Goal: Task Accomplishment & Management: Use online tool/utility

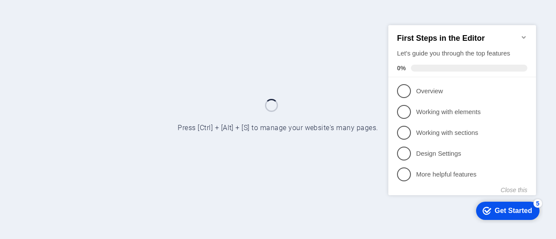
click at [523, 37] on icon "Minimize checklist" at bounding box center [523, 36] width 7 height 7
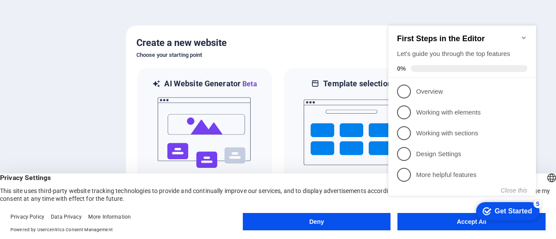
click at [526, 34] on icon "Minimize checklist" at bounding box center [523, 37] width 7 height 7
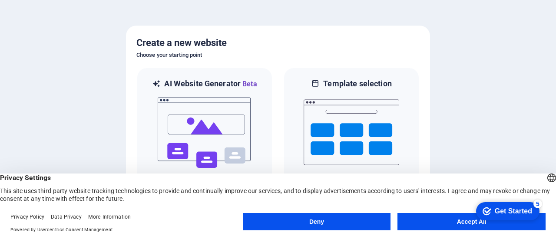
click at [474, 225] on appcues-checklist "Contextual help checklist present on screen" at bounding box center [506, 212] width 74 height 28
click at [475, 220] on div "checkmark Get Started 5 First Steps in the Editor Let's guide you through the t…" at bounding box center [506, 211] width 74 height 26
click at [468, 223] on button "Accept All" at bounding box center [471, 221] width 148 height 17
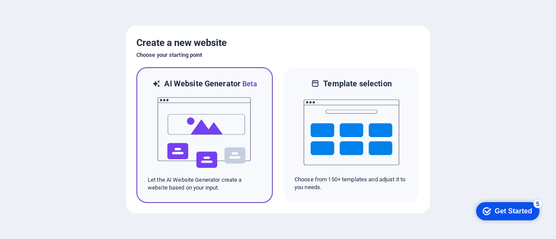
click at [209, 118] on img at bounding box center [205, 132] width 96 height 87
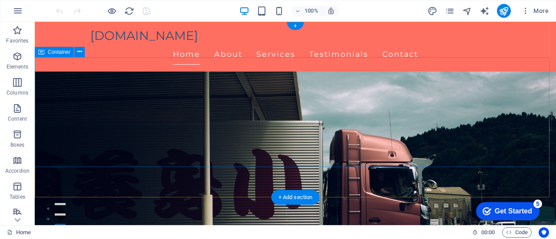
scroll to position [87, 0]
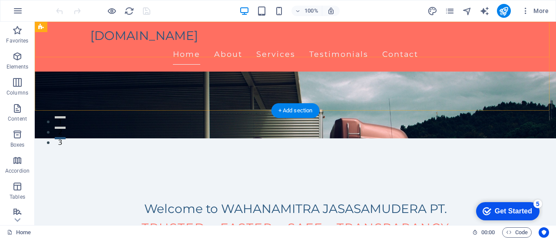
click at [519, 41] on div "wahanamitra.net Home About Services Testimonials Contact" at bounding box center [295, 47] width 521 height 50
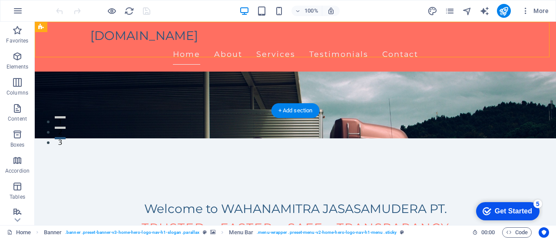
click at [519, 41] on div "wahanamitra.net Home About Services Testimonials Contact" at bounding box center [295, 47] width 521 height 50
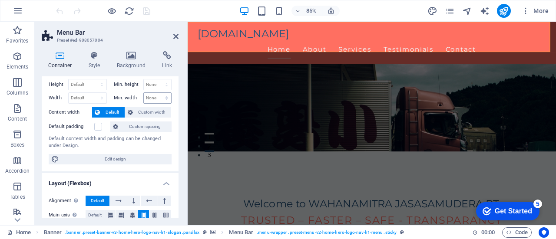
scroll to position [0, 0]
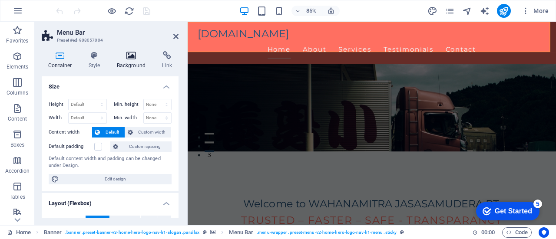
click at [132, 55] on icon at bounding box center [131, 55] width 42 height 9
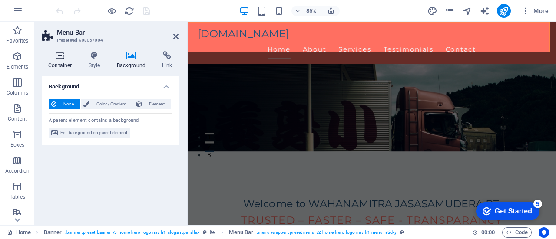
click at [59, 58] on icon at bounding box center [60, 55] width 37 height 9
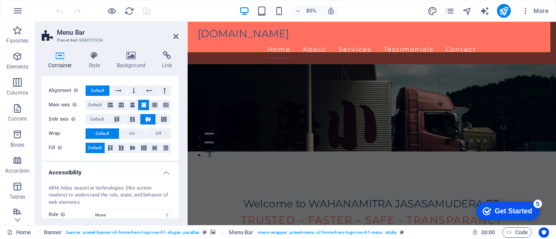
scroll to position [194, 0]
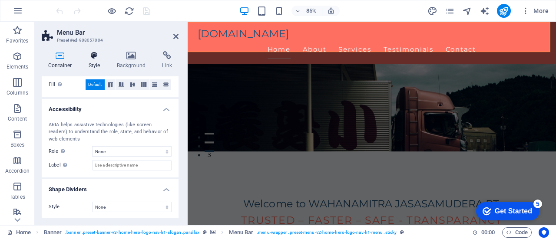
click at [94, 56] on icon at bounding box center [94, 55] width 25 height 9
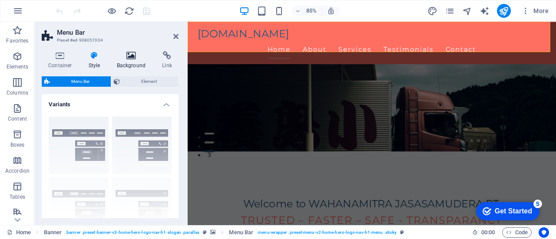
click at [141, 57] on icon at bounding box center [131, 55] width 42 height 9
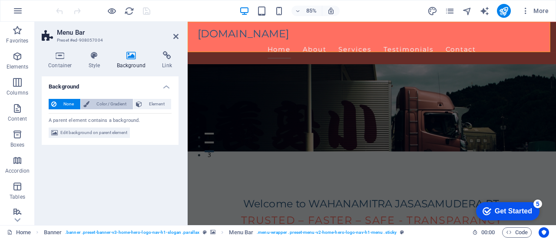
click at [117, 104] on span "Color / Gradient" at bounding box center [111, 104] width 38 height 10
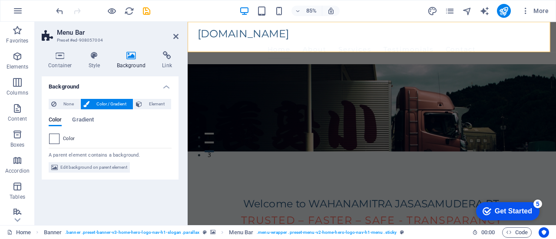
click at [55, 137] on span at bounding box center [55, 139] width 10 height 10
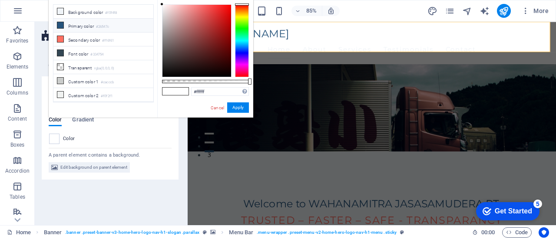
click at [79, 26] on li "Primary color #26547c" at bounding box center [103, 26] width 100 height 14
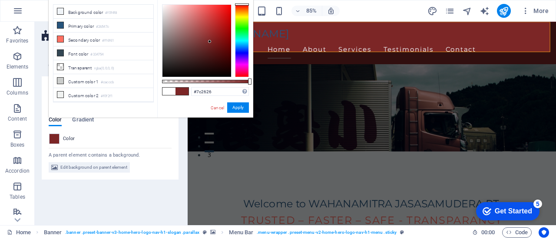
drag, startPoint x: 240, startPoint y: 9, endPoint x: 239, endPoint y: 2, distance: 6.5
click at [239, 2] on div "#7c2626 Supported formats #0852ed rgb(8, 82, 237) rgba(8, 82, 237, 90%) hsv(221…" at bounding box center [205, 122] width 96 height 244
drag, startPoint x: 239, startPoint y: 2, endPoint x: 246, endPoint y: 7, distance: 8.2
click at [246, 7] on div "#7c2626 Supported formats #0852ed rgb(8, 82, 237) rgba(8, 82, 237, 90%) hsv(221…" at bounding box center [205, 122] width 96 height 244
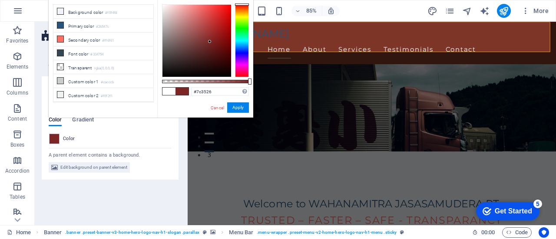
click at [246, 7] on div at bounding box center [242, 40] width 14 height 73
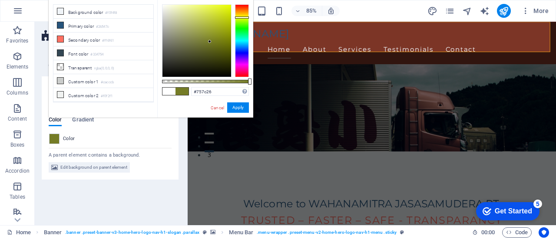
click at [245, 17] on div at bounding box center [242, 40] width 14 height 73
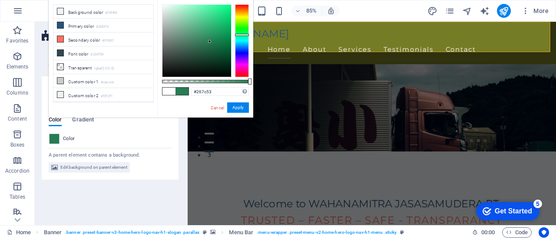
click at [244, 35] on div at bounding box center [242, 40] width 14 height 73
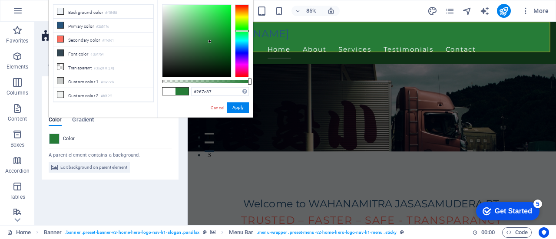
click at [244, 31] on div at bounding box center [242, 40] width 14 height 73
click at [238, 110] on button "Apply" at bounding box center [238, 107] width 22 height 10
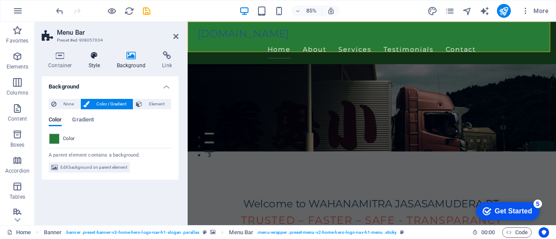
click at [96, 60] on h4 "Style" at bounding box center [96, 60] width 28 height 18
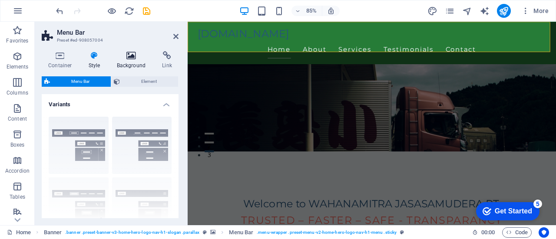
click at [138, 59] on icon at bounding box center [131, 55] width 42 height 9
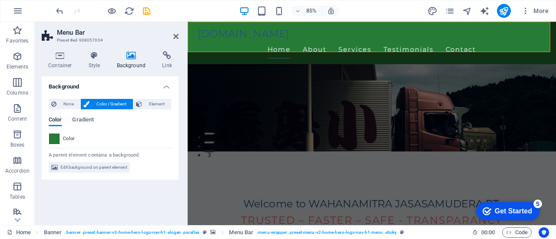
click at [53, 139] on span at bounding box center [55, 139] width 10 height 10
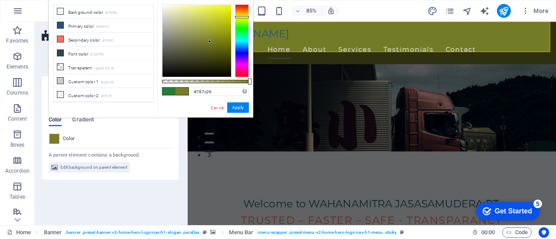
click at [241, 17] on div at bounding box center [242, 40] width 14 height 73
click at [245, 18] on div at bounding box center [242, 40] width 14 height 73
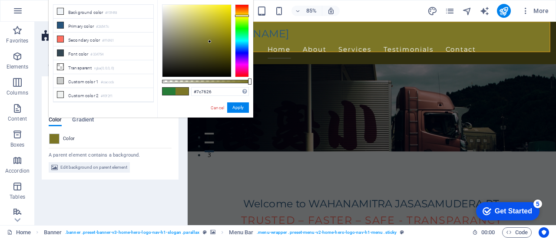
click at [248, 16] on div at bounding box center [242, 40] width 14 height 73
click at [224, 7] on div at bounding box center [196, 41] width 69 height 72
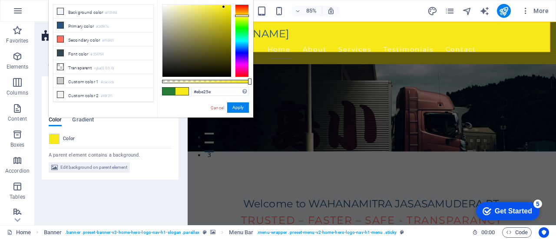
click at [203, 10] on div at bounding box center [196, 41] width 69 height 72
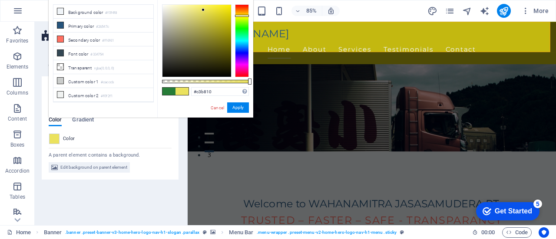
click at [225, 21] on div at bounding box center [196, 41] width 69 height 72
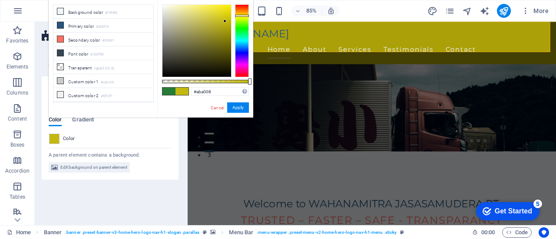
click at [228, 28] on div at bounding box center [196, 41] width 69 height 72
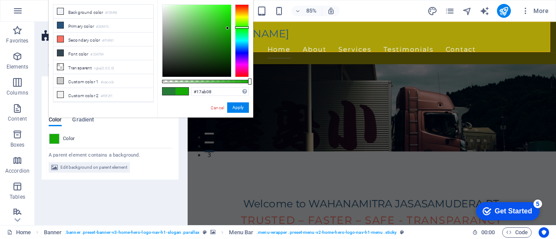
click at [245, 27] on div at bounding box center [242, 40] width 14 height 73
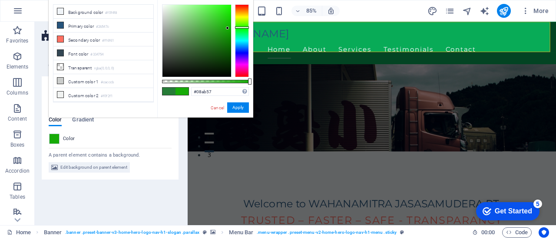
click at [244, 34] on div at bounding box center [242, 40] width 14 height 73
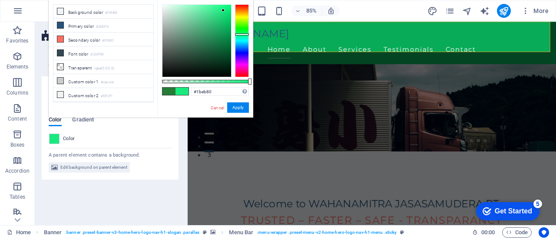
drag, startPoint x: 223, startPoint y: 10, endPoint x: 213, endPoint y: 3, distance: 12.5
click at [222, 9] on div at bounding box center [196, 41] width 69 height 72
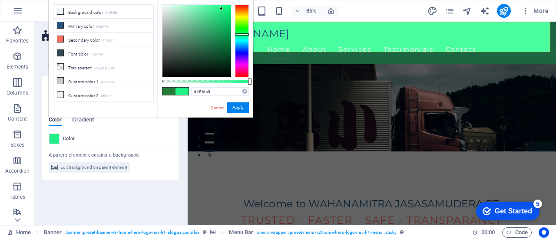
click at [211, 5] on div at bounding box center [196, 41] width 69 height 72
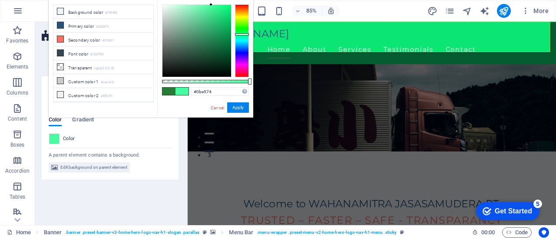
click at [228, 12] on div at bounding box center [196, 41] width 69 height 72
click at [228, 15] on div at bounding box center [196, 41] width 69 height 72
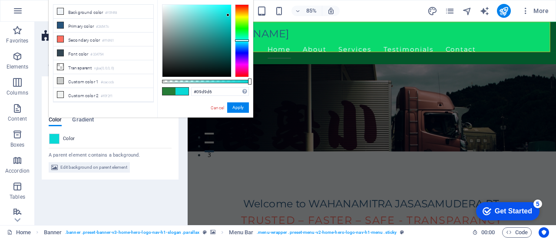
click at [238, 40] on div at bounding box center [242, 40] width 14 height 73
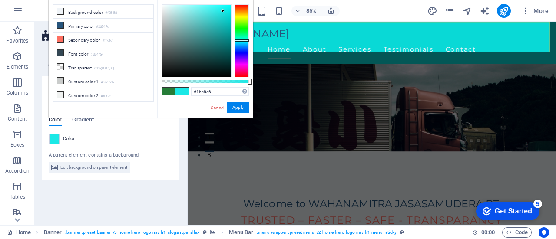
click at [223, 11] on div at bounding box center [196, 41] width 69 height 72
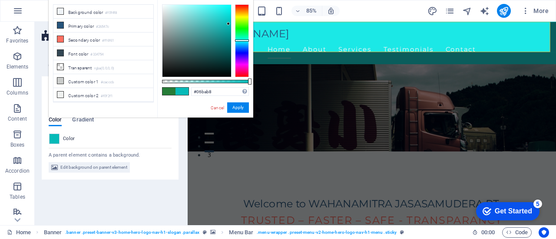
click at [228, 24] on div at bounding box center [196, 41] width 69 height 72
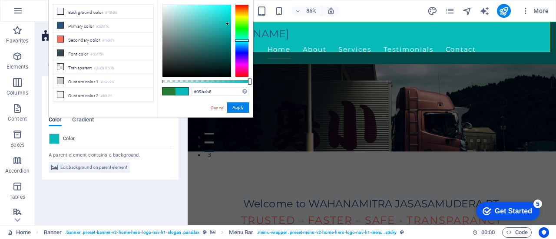
click at [228, 24] on div at bounding box center [227, 23] width 3 height 3
type input "#04bdbb"
click at [229, 23] on div at bounding box center [196, 41] width 69 height 72
click at [235, 108] on button "Apply" at bounding box center [238, 107] width 22 height 10
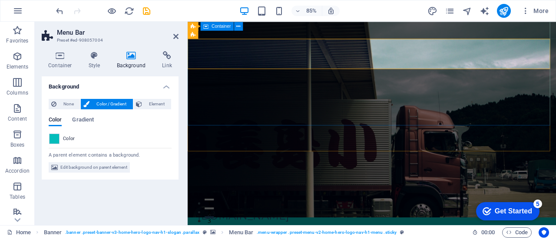
scroll to position [0, 0]
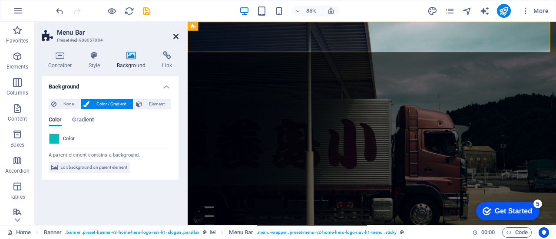
click at [175, 35] on icon at bounding box center [175, 36] width 5 height 7
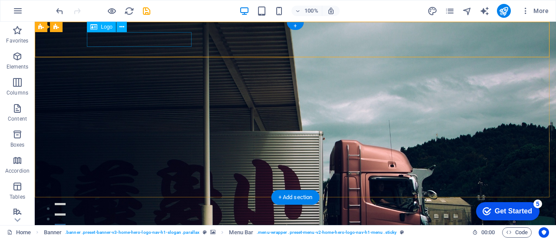
click at [156, 225] on div "[DOMAIN_NAME]" at bounding box center [295, 232] width 410 height 15
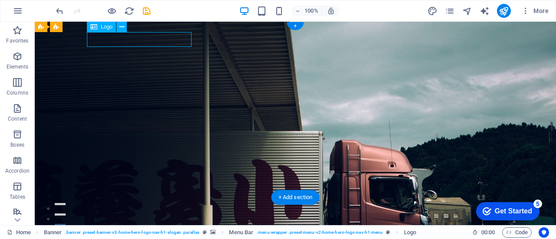
click at [156, 225] on div "[DOMAIN_NAME]" at bounding box center [295, 232] width 410 height 15
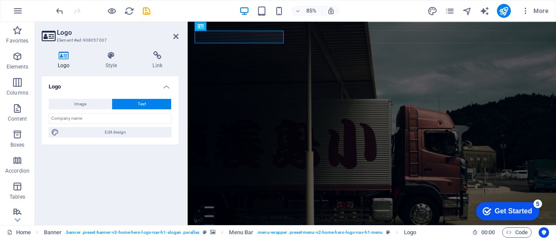
click at [66, 60] on h4 "Logo" at bounding box center [66, 60] width 48 height 18
click at [76, 104] on span "Image" at bounding box center [80, 104] width 12 height 10
select select "DISABLED_OPTION_VALUE"
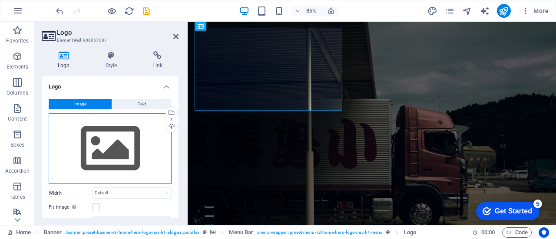
click at [116, 139] on div "Drag files here, click to choose files or select files from Files or our free s…" at bounding box center [110, 148] width 123 height 71
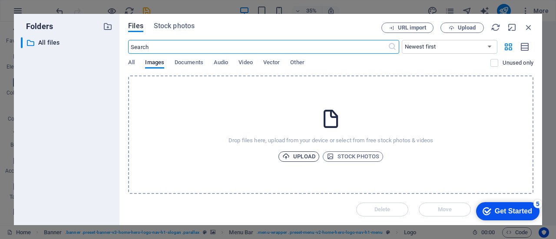
click at [303, 155] on span "Upload" at bounding box center [298, 157] width 33 height 10
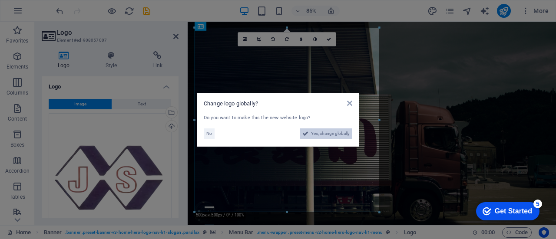
click at [325, 137] on span "Yes, change globally" at bounding box center [330, 134] width 39 height 10
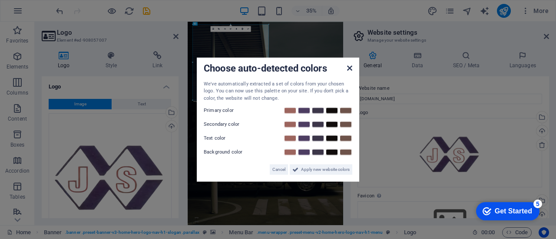
click at [349, 70] on icon at bounding box center [349, 67] width 5 height 7
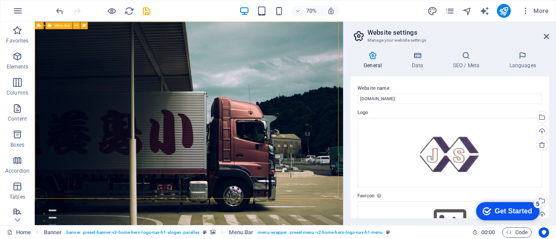
click at [546, 36] on icon at bounding box center [546, 36] width 5 height 7
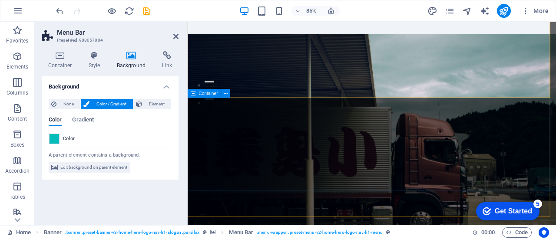
scroll to position [87, 0]
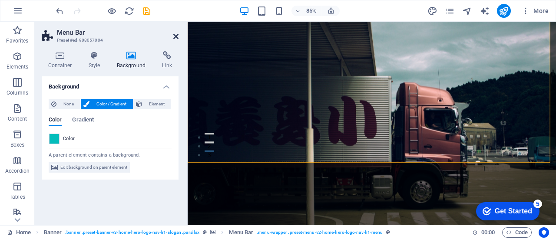
click at [175, 39] on icon at bounding box center [175, 36] width 5 height 7
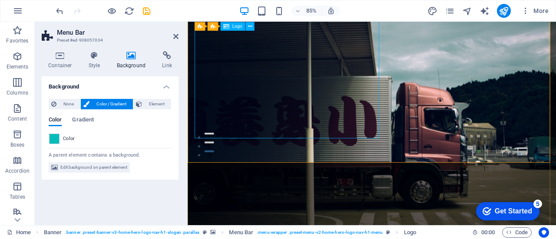
click at [235, 28] on span "Logo" at bounding box center [237, 26] width 10 height 4
click at [252, 25] on button at bounding box center [249, 26] width 9 height 9
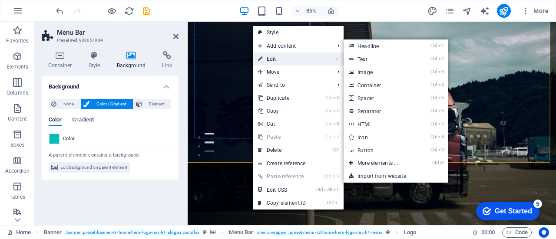
click at [274, 55] on link "⏎ Edit" at bounding box center [282, 59] width 58 height 13
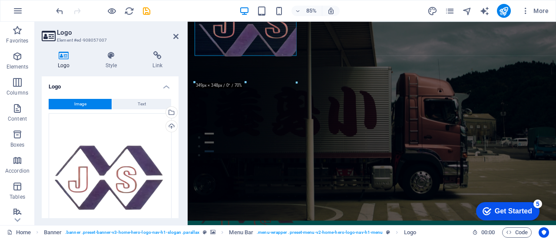
drag, startPoint x: 380, startPoint y: 138, endPoint x: 98, endPoint y: 22, distance: 305.0
type input "275"
select select "px"
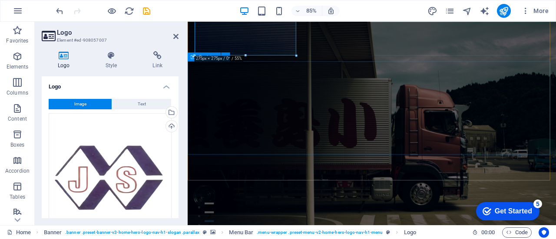
scroll to position [0, 0]
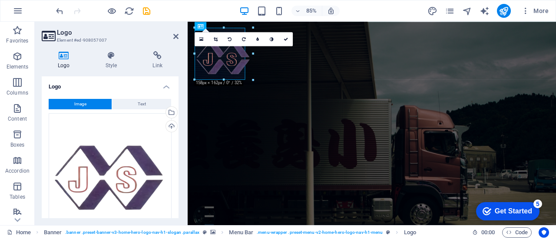
drag, startPoint x: 295, startPoint y: 128, endPoint x: 235, endPoint y: 51, distance: 97.8
type input "137"
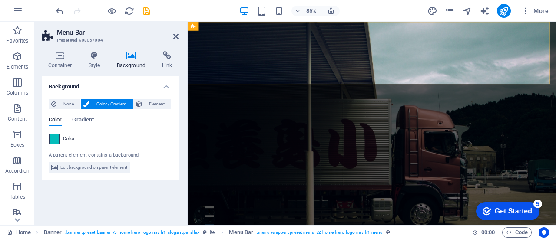
click at [54, 140] on span at bounding box center [55, 139] width 10 height 10
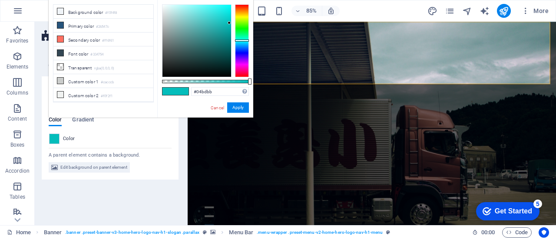
click at [208, 3] on div "#04bdbb Supported formats #0852ed rgb(8, 82, 237) rgba(8, 82, 237, 90%) hsv(221…" at bounding box center [205, 122] width 96 height 244
click at [206, 9] on div at bounding box center [196, 41] width 69 height 72
click at [227, 13] on div at bounding box center [196, 41] width 69 height 72
click at [162, 8] on div at bounding box center [196, 41] width 69 height 72
click at [164, 6] on div at bounding box center [196, 41] width 69 height 72
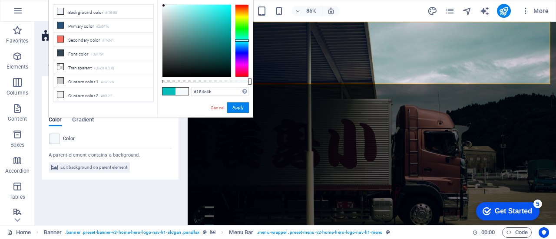
click at [209, 55] on div at bounding box center [196, 41] width 69 height 72
type input "#042424"
click at [223, 66] on div at bounding box center [196, 41] width 69 height 72
click at [237, 107] on button "Apply" at bounding box center [238, 107] width 22 height 10
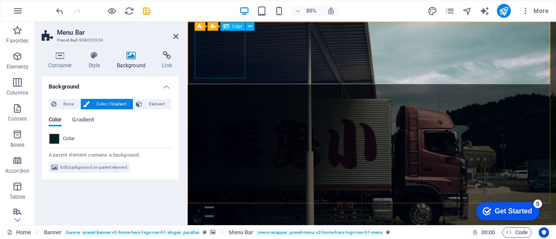
select select "px"
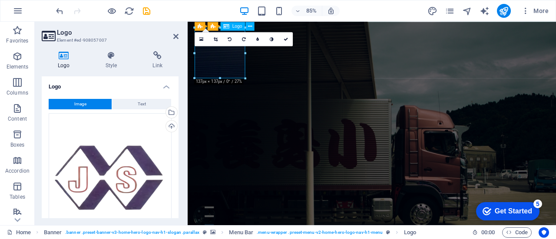
click at [113, 57] on icon at bounding box center [111, 55] width 44 height 9
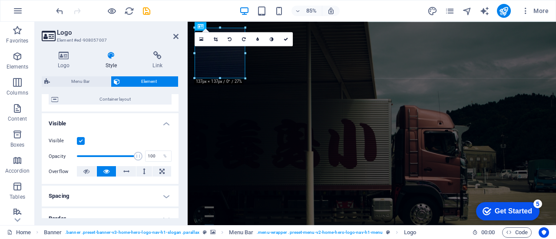
scroll to position [69, 0]
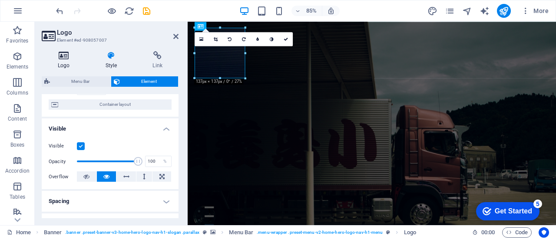
click at [68, 55] on icon at bounding box center [64, 55] width 44 height 9
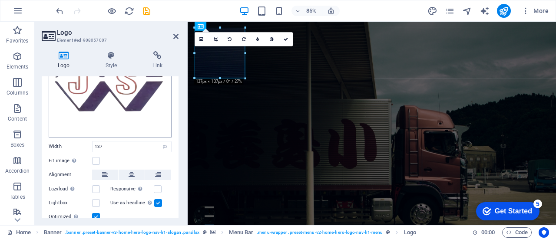
scroll to position [128, 0]
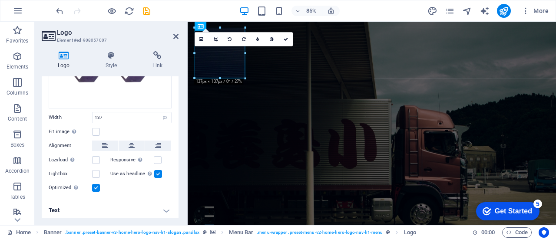
click at [102, 171] on div "Lightbox" at bounding box center [80, 174] width 62 height 10
click at [97, 172] on label at bounding box center [96, 174] width 8 height 8
click at [0, 0] on input "Lightbox" at bounding box center [0, 0] width 0 height 0
click at [98, 172] on label at bounding box center [96, 174] width 8 height 8
click at [0, 0] on input "Lightbox" at bounding box center [0, 0] width 0 height 0
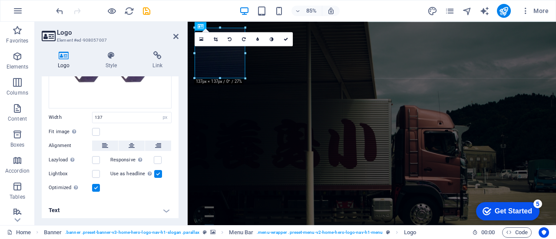
scroll to position [0, 0]
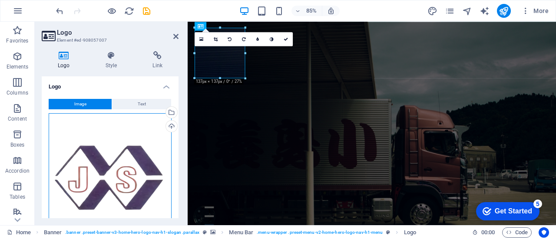
click at [112, 157] on div "Drag files here, click to choose files or select files from Files or our free s…" at bounding box center [110, 174] width 123 height 123
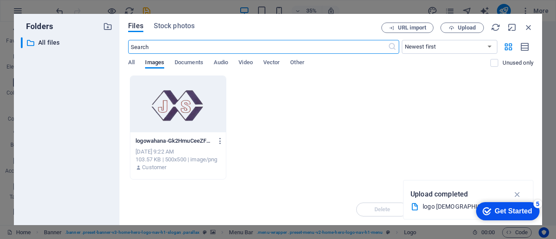
click at [533, 30] on div "Files Stock photos URL import Upload ​ Newest first Oldest first Name (A-Z) Nam…" at bounding box center [330, 120] width 423 height 212
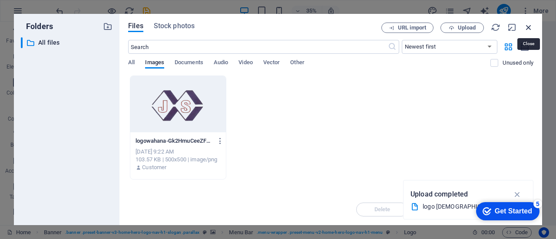
click at [531, 30] on icon "button" at bounding box center [529, 28] width 10 height 10
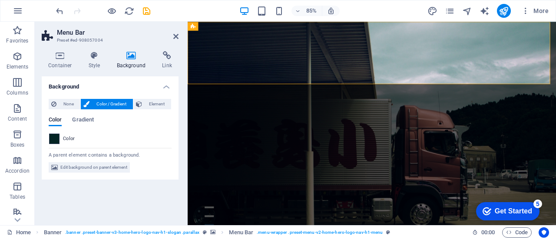
click at [52, 140] on span at bounding box center [55, 139] width 10 height 10
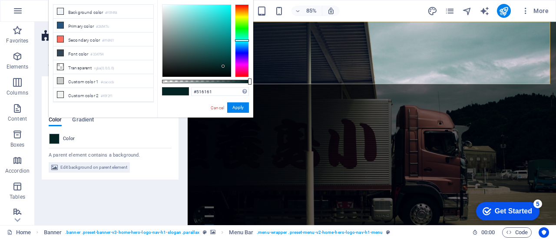
click at [174, 49] on div at bounding box center [196, 41] width 69 height 72
type input "#7e8686"
click at [166, 39] on div at bounding box center [196, 41] width 69 height 72
click at [233, 110] on button "Apply" at bounding box center [238, 107] width 22 height 10
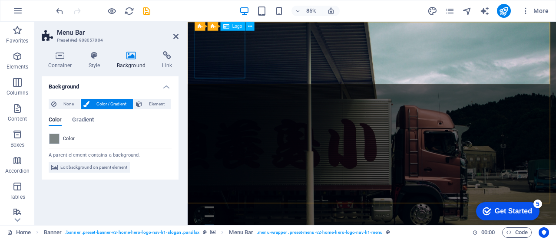
click at [247, 26] on icon at bounding box center [247, 26] width 4 height 8
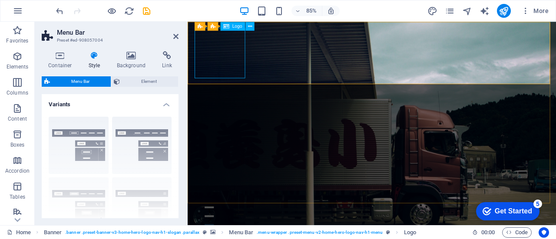
select select "px"
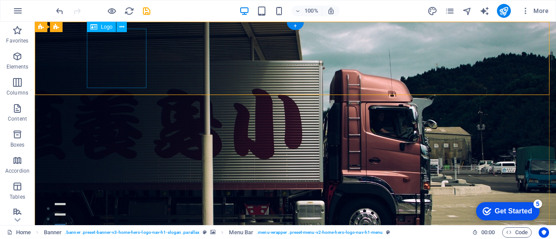
click at [119, 26] on icon at bounding box center [121, 27] width 5 height 9
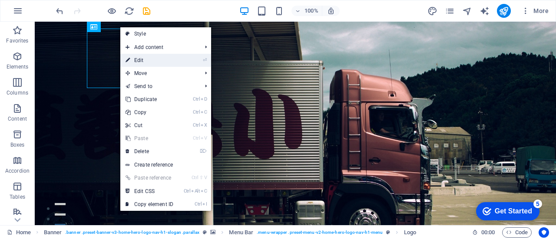
click at [150, 59] on link "⏎ Edit" at bounding box center [149, 60] width 58 height 13
select select "px"
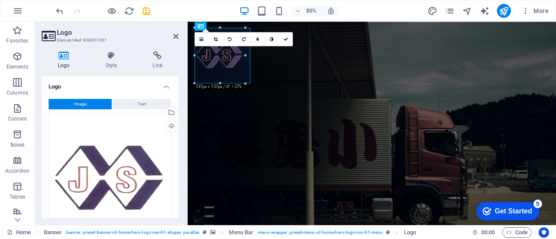
drag, startPoint x: 245, startPoint y: 79, endPoint x: 251, endPoint y: 84, distance: 8.0
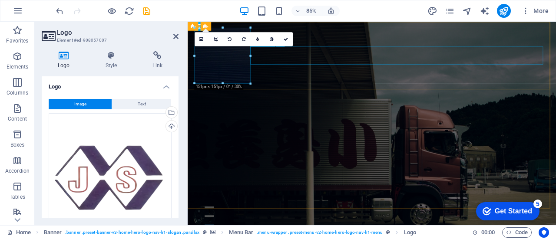
drag, startPoint x: 440, startPoint y: 79, endPoint x: 271, endPoint y: 64, distance: 169.2
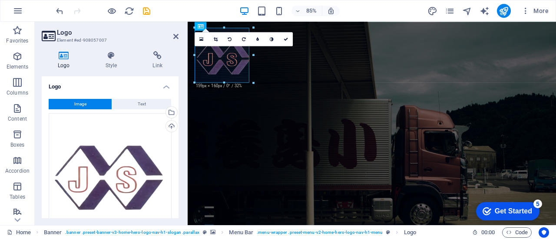
drag, startPoint x: 251, startPoint y: 55, endPoint x: 75, endPoint y: 44, distance: 176.3
type input "148"
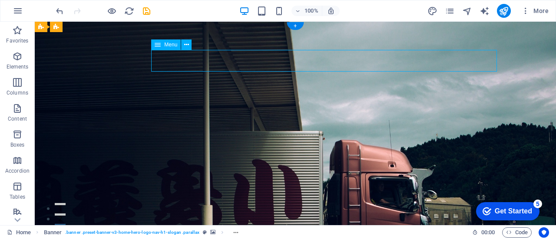
select select
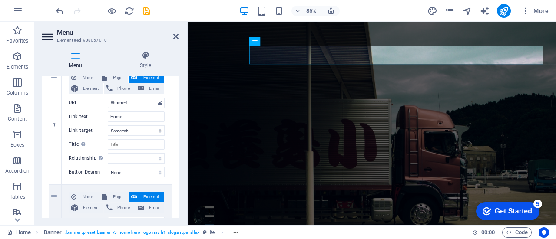
scroll to position [87, 0]
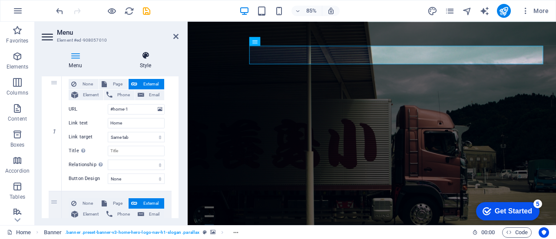
click at [145, 61] on h4 "Style" at bounding box center [145, 60] width 66 height 18
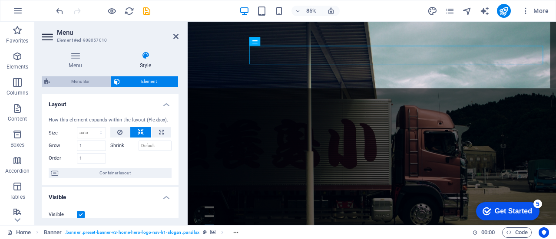
click at [84, 83] on span "Menu Bar" at bounding box center [81, 81] width 56 height 10
select select "rem"
select select "preset-menu-v2-home-hero-logo-nav-h1-menu"
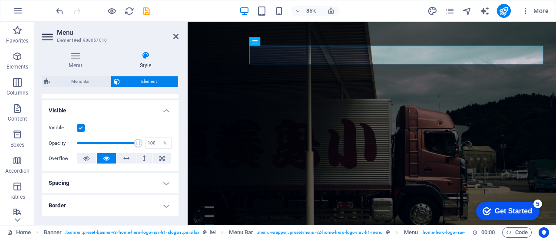
scroll to position [130, 0]
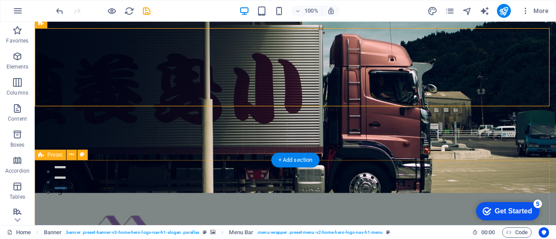
scroll to position [0, 0]
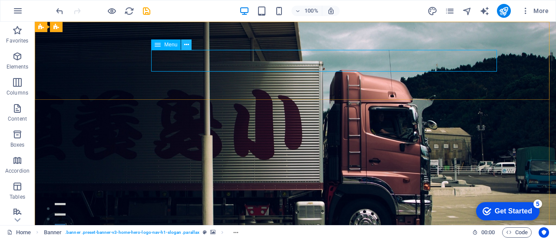
click at [187, 44] on icon at bounding box center [186, 44] width 5 height 9
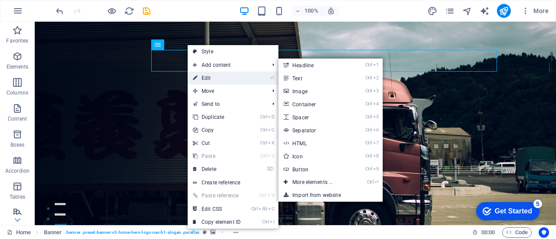
click at [222, 74] on link "⏎ Edit" at bounding box center [217, 78] width 58 height 13
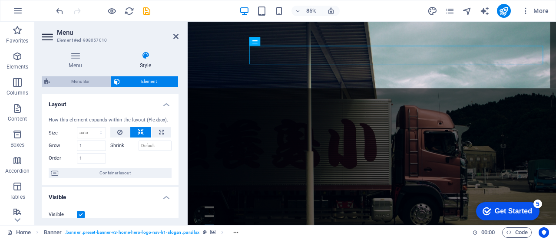
click at [90, 83] on span "Menu Bar" at bounding box center [81, 81] width 56 height 10
select select "rem"
select select "preset-menu-v2-home-hero-logo-nav-h1-menu"
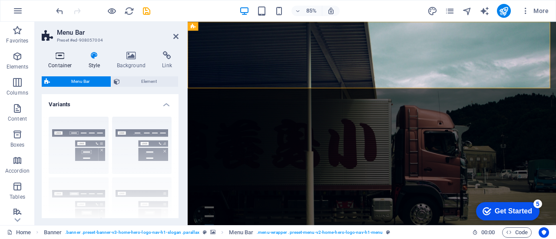
click at [69, 66] on h4 "Container" at bounding box center [62, 60] width 40 height 18
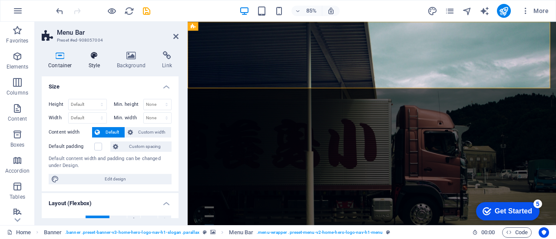
click at [102, 57] on icon at bounding box center [94, 55] width 25 height 9
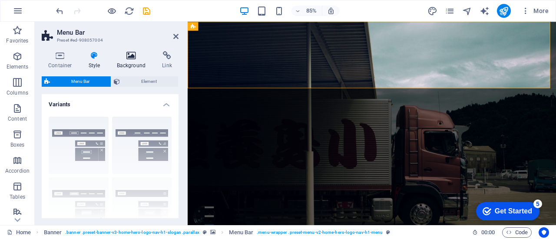
click at [132, 56] on icon at bounding box center [131, 55] width 42 height 9
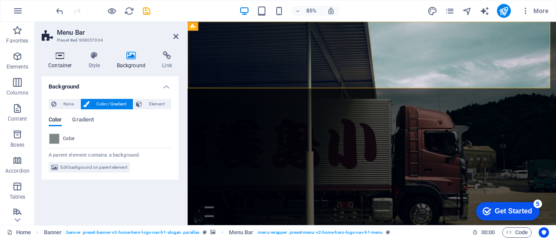
click at [65, 65] on h4 "Container" at bounding box center [62, 60] width 40 height 18
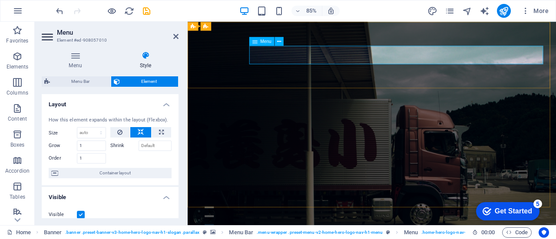
click at [270, 41] on span "Menu" at bounding box center [265, 41] width 11 height 4
click at [281, 41] on icon at bounding box center [279, 41] width 4 height 8
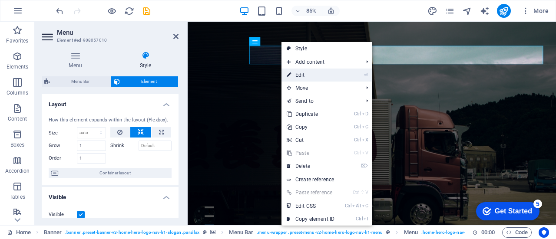
click at [305, 77] on link "⏎ Edit" at bounding box center [310, 75] width 58 height 13
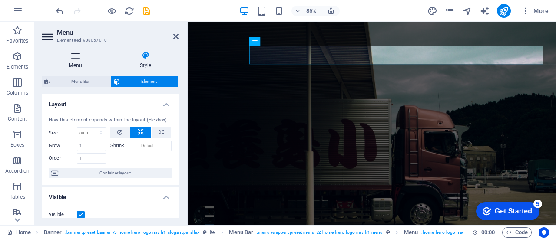
click at [75, 56] on icon at bounding box center [75, 55] width 67 height 9
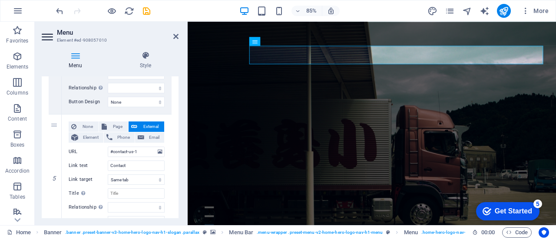
scroll to position [561, 0]
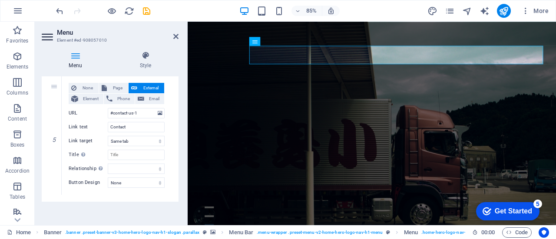
click at [78, 57] on icon at bounding box center [75, 55] width 67 height 9
click at [76, 52] on icon at bounding box center [75, 55] width 67 height 9
click at [73, 60] on icon at bounding box center [75, 55] width 67 height 9
click at [136, 60] on h4 "Style" at bounding box center [145, 60] width 66 height 18
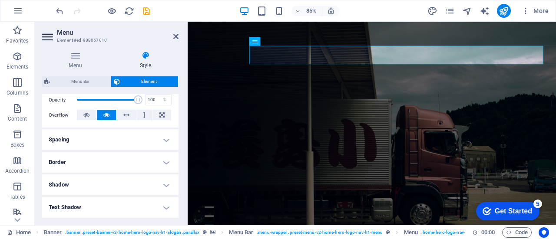
scroll to position [217, 0]
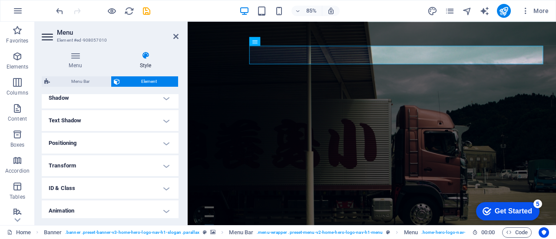
click at [92, 125] on h4 "Text Shadow" at bounding box center [110, 120] width 137 height 21
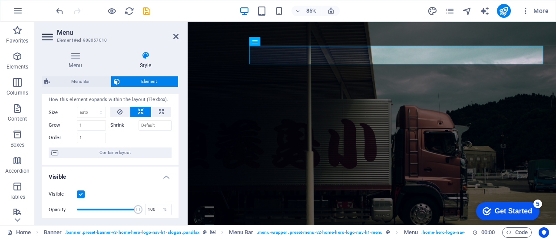
scroll to position [0, 0]
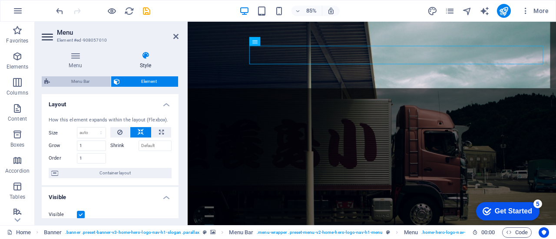
click at [83, 81] on span "Menu Bar" at bounding box center [81, 81] width 56 height 10
select select "rem"
select select "px"
select select "preset-menu-v2-home-hero-logo-nav-h1-menu"
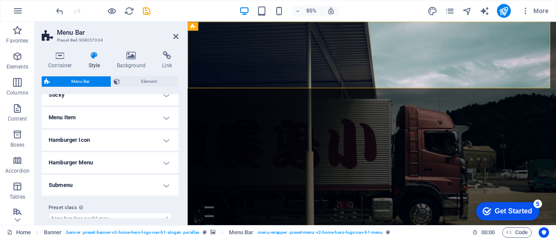
scroll to position [258, 0]
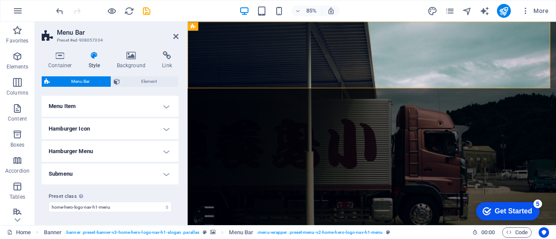
click at [142, 175] on h4 "Submenu" at bounding box center [110, 174] width 137 height 21
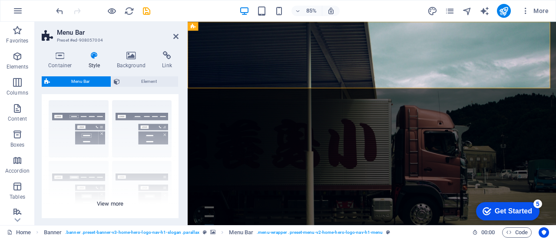
scroll to position [0, 0]
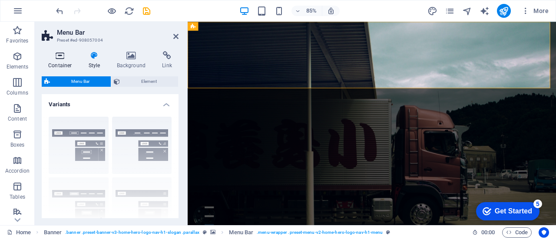
click at [61, 66] on h4 "Container" at bounding box center [62, 60] width 40 height 18
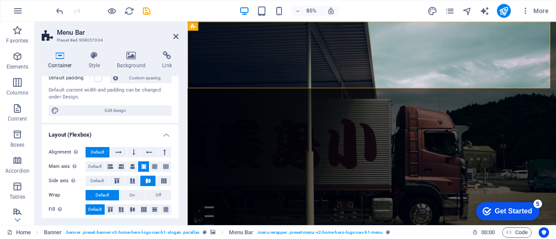
scroll to position [20, 0]
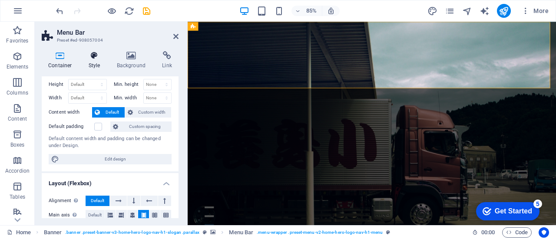
click at [100, 53] on icon at bounding box center [94, 55] width 25 height 9
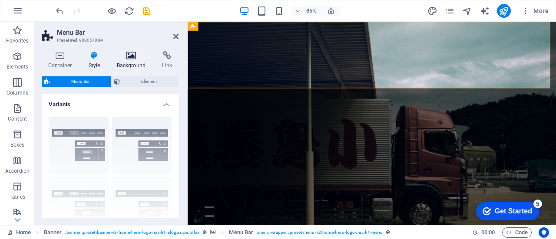
click at [129, 59] on icon at bounding box center [131, 55] width 42 height 9
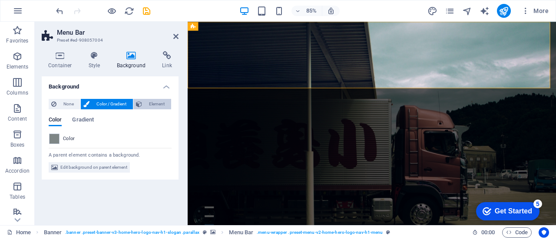
click at [156, 105] on span "Element" at bounding box center [157, 104] width 24 height 10
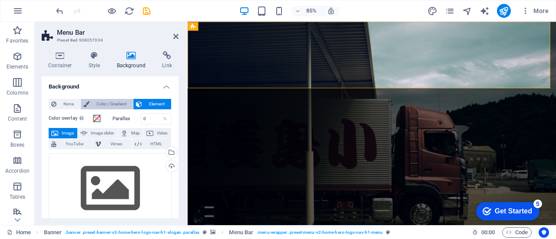
drag, startPoint x: 156, startPoint y: 105, endPoint x: 116, endPoint y: 105, distance: 40.4
click at [116, 105] on span "Color / Gradient" at bounding box center [111, 104] width 38 height 10
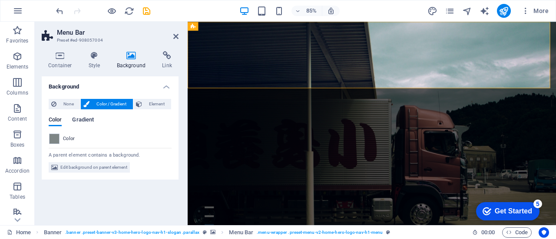
click at [82, 123] on span "Gradient" at bounding box center [83, 121] width 22 height 12
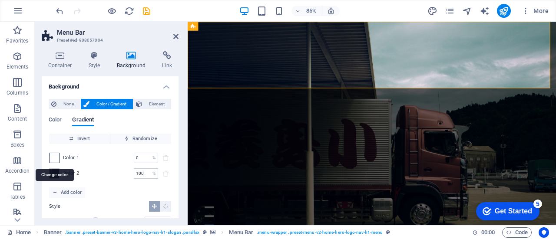
click at [57, 159] on span at bounding box center [55, 158] width 10 height 10
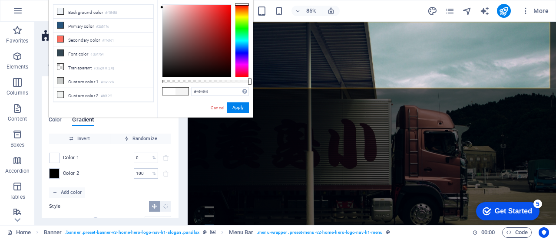
click at [162, 7] on div at bounding box center [196, 41] width 69 height 72
click at [244, 105] on button "Apply" at bounding box center [238, 107] width 22 height 10
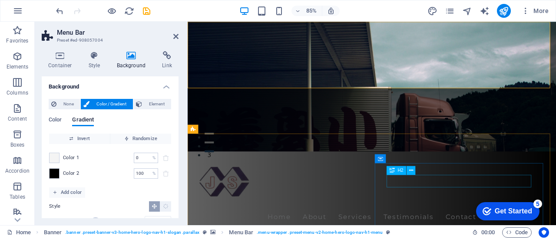
scroll to position [0, 0]
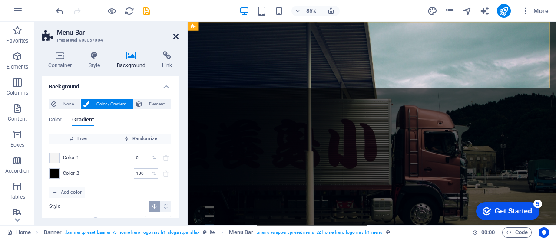
click at [175, 38] on icon at bounding box center [175, 36] width 5 height 7
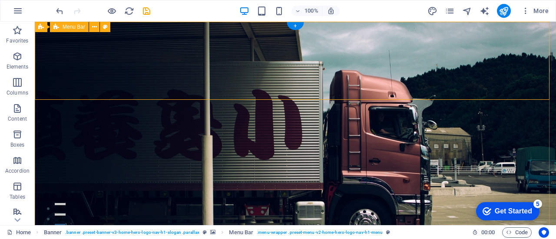
drag, startPoint x: 526, startPoint y: 46, endPoint x: 431, endPoint y: 51, distance: 94.3
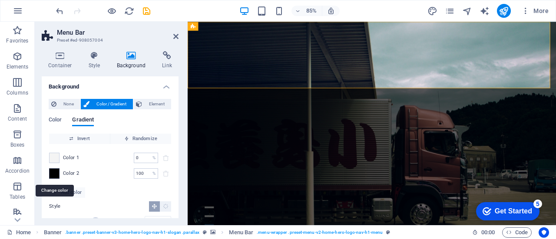
click at [53, 175] on span at bounding box center [55, 174] width 10 height 10
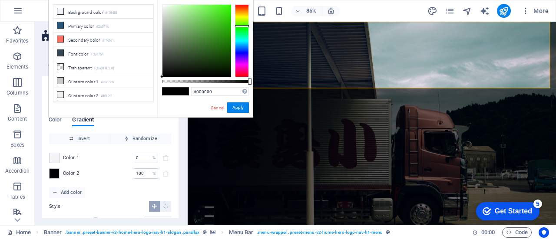
click at [239, 26] on div at bounding box center [242, 40] width 14 height 73
click at [229, 14] on div at bounding box center [196, 41] width 69 height 72
click at [228, 26] on div at bounding box center [196, 41] width 69 height 72
click at [230, 40] on div at bounding box center [196, 41] width 69 height 72
click at [229, 49] on div at bounding box center [196, 41] width 69 height 72
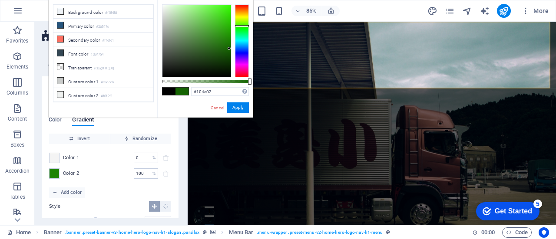
click at [229, 56] on div at bounding box center [196, 41] width 69 height 72
click at [227, 56] on div at bounding box center [226, 55] width 3 height 3
click at [217, 62] on div at bounding box center [196, 41] width 69 height 72
click at [225, 60] on div at bounding box center [196, 41] width 69 height 72
click at [232, 109] on button "Apply" at bounding box center [238, 107] width 22 height 10
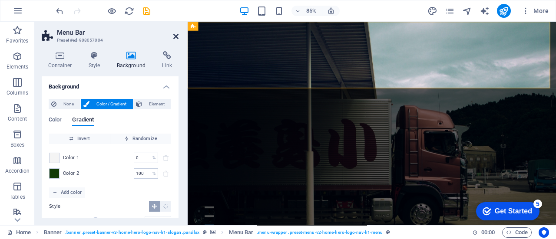
click at [175, 38] on icon at bounding box center [175, 36] width 5 height 7
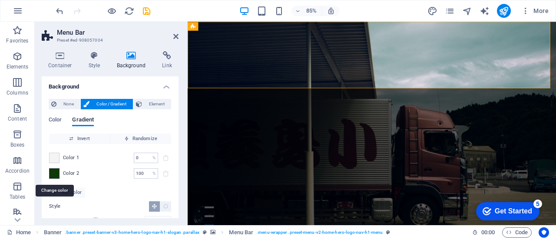
click at [56, 172] on span at bounding box center [55, 174] width 10 height 10
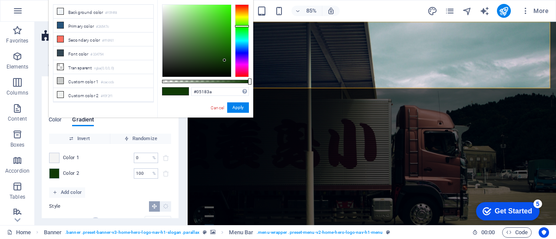
click at [242, 48] on div at bounding box center [242, 40] width 14 height 73
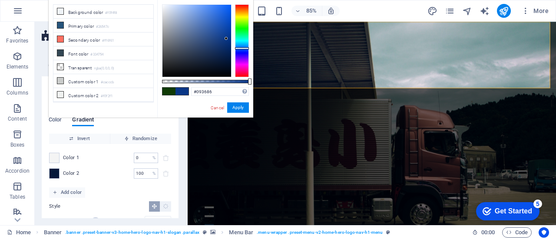
click at [226, 39] on div at bounding box center [196, 41] width 69 height 72
click at [227, 50] on div at bounding box center [196, 41] width 69 height 72
click at [227, 60] on div at bounding box center [196, 41] width 69 height 72
type input "#010b1e"
click at [229, 68] on div at bounding box center [196, 41] width 69 height 72
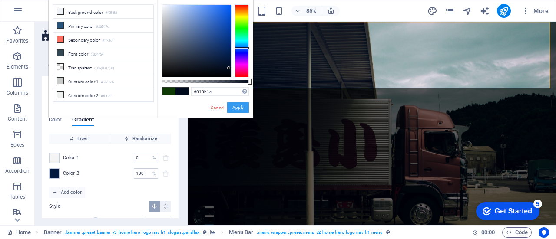
click at [235, 111] on button "Apply" at bounding box center [238, 107] width 22 height 10
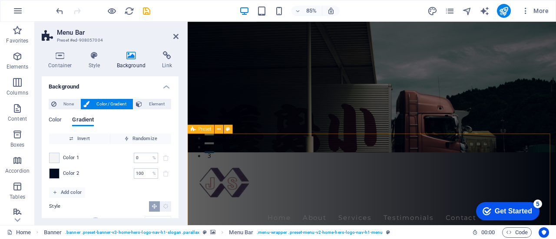
scroll to position [87, 0]
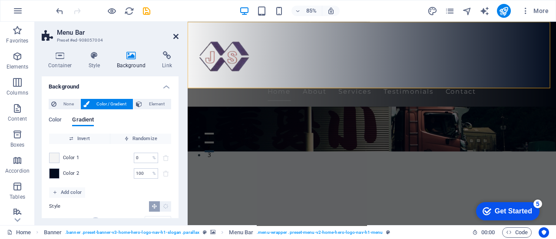
click at [177, 34] on icon at bounding box center [175, 36] width 5 height 7
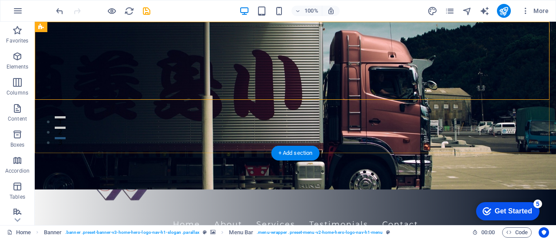
scroll to position [0, 0]
